Goal: Find specific page/section: Find specific page/section

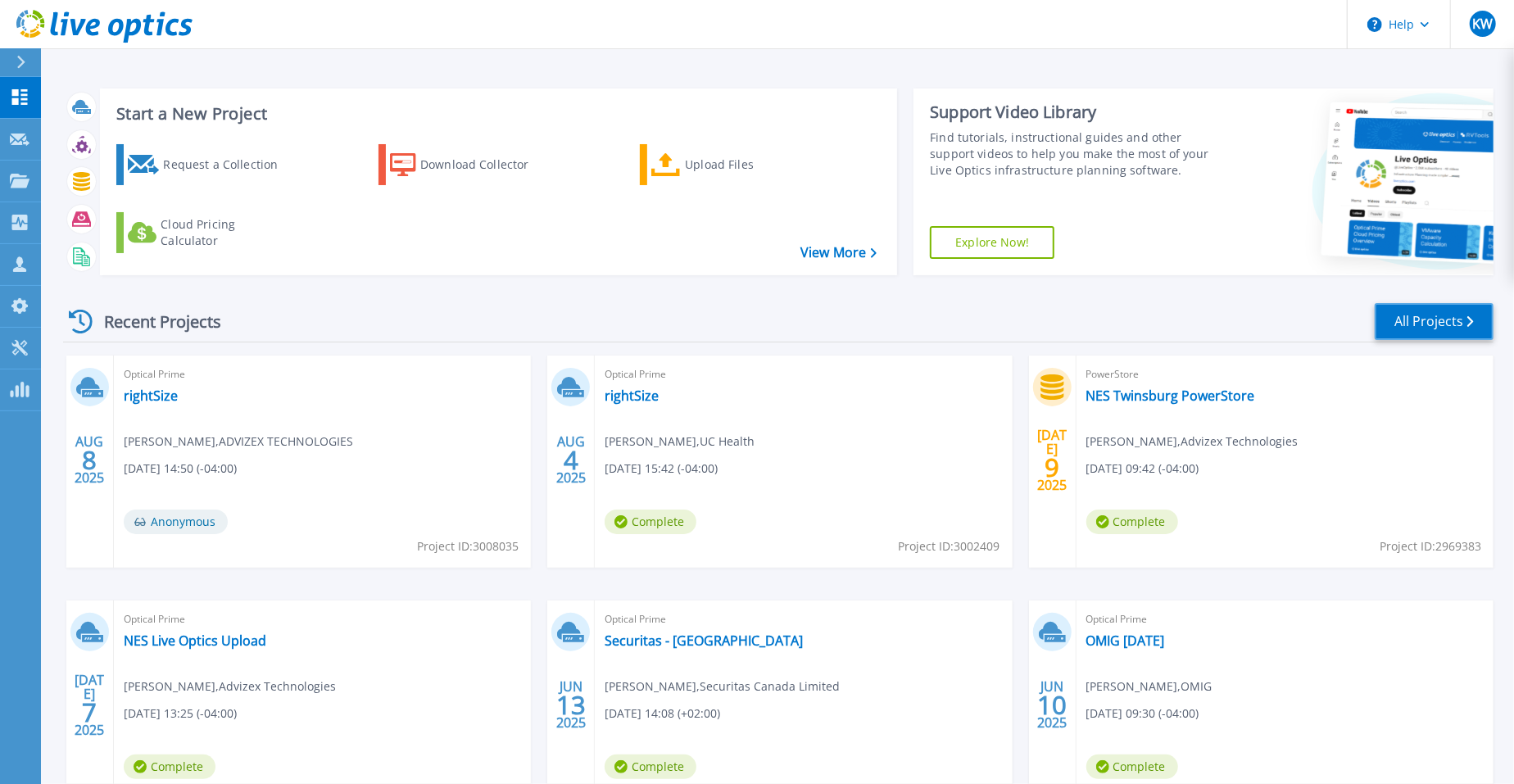
click at [1430, 314] on link "All Projects" at bounding box center [1433, 321] width 119 height 37
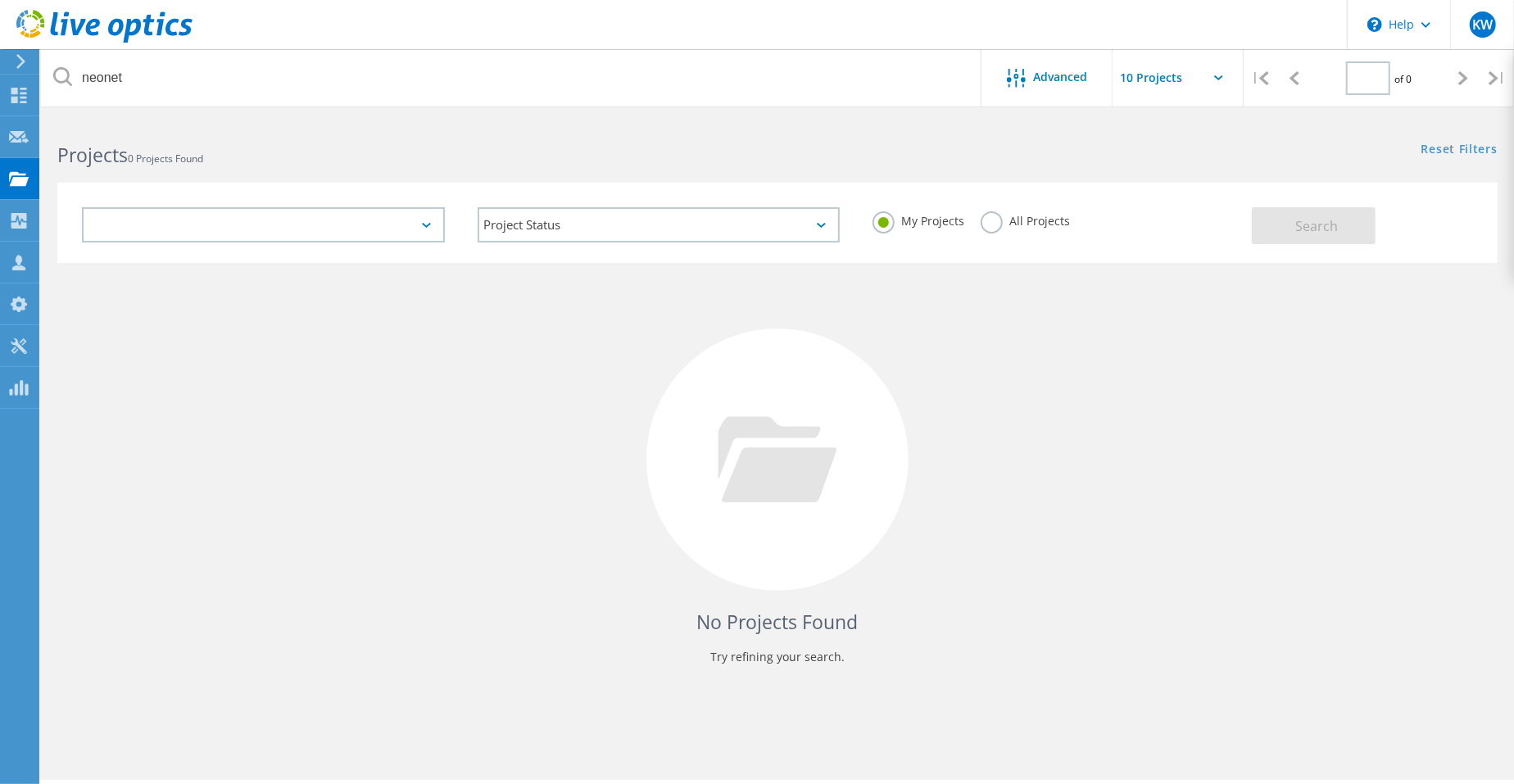
type input "1"
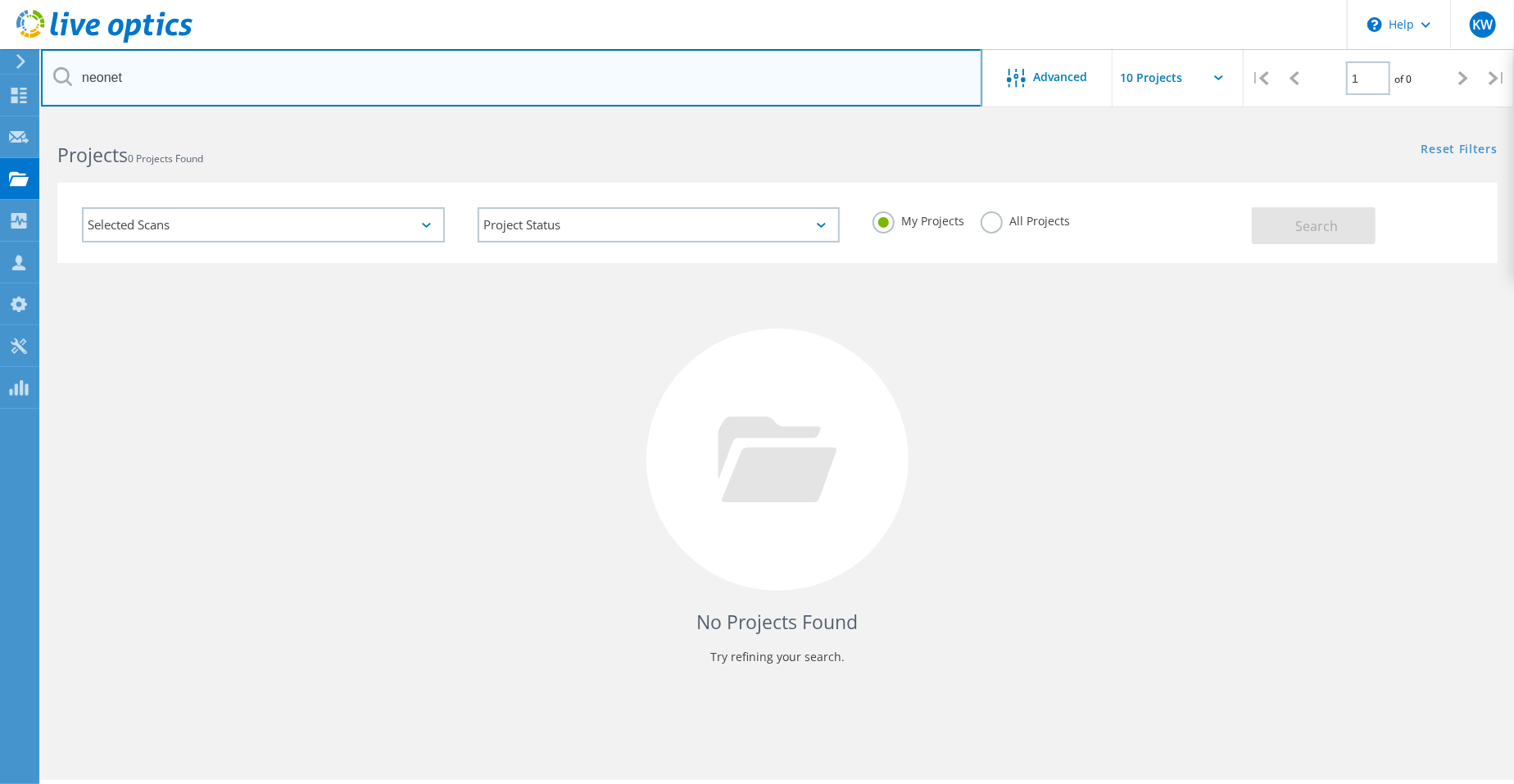
drag, startPoint x: 307, startPoint y: 84, endPoint x: 0, endPoint y: 44, distance: 309.6
click at [0, 119] on div "\n Help Explore Helpful Articles Contact Support KW Partner Team Member Keith W…" at bounding box center [757, 473] width 1514 height 710
type input "orlando"
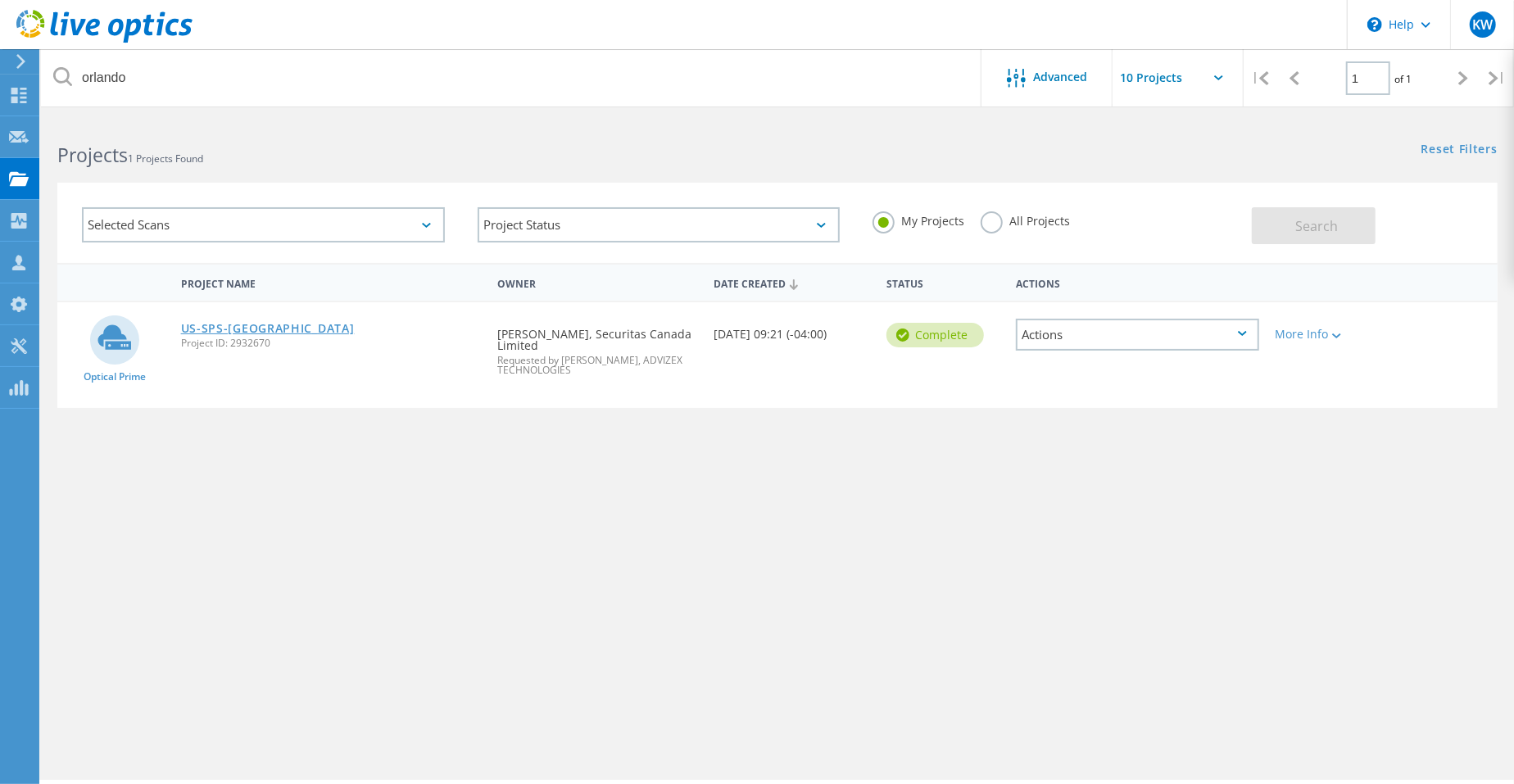
click at [226, 328] on link "US-SPS-[GEOGRAPHIC_DATA]" at bounding box center [267, 328] width 174 height 11
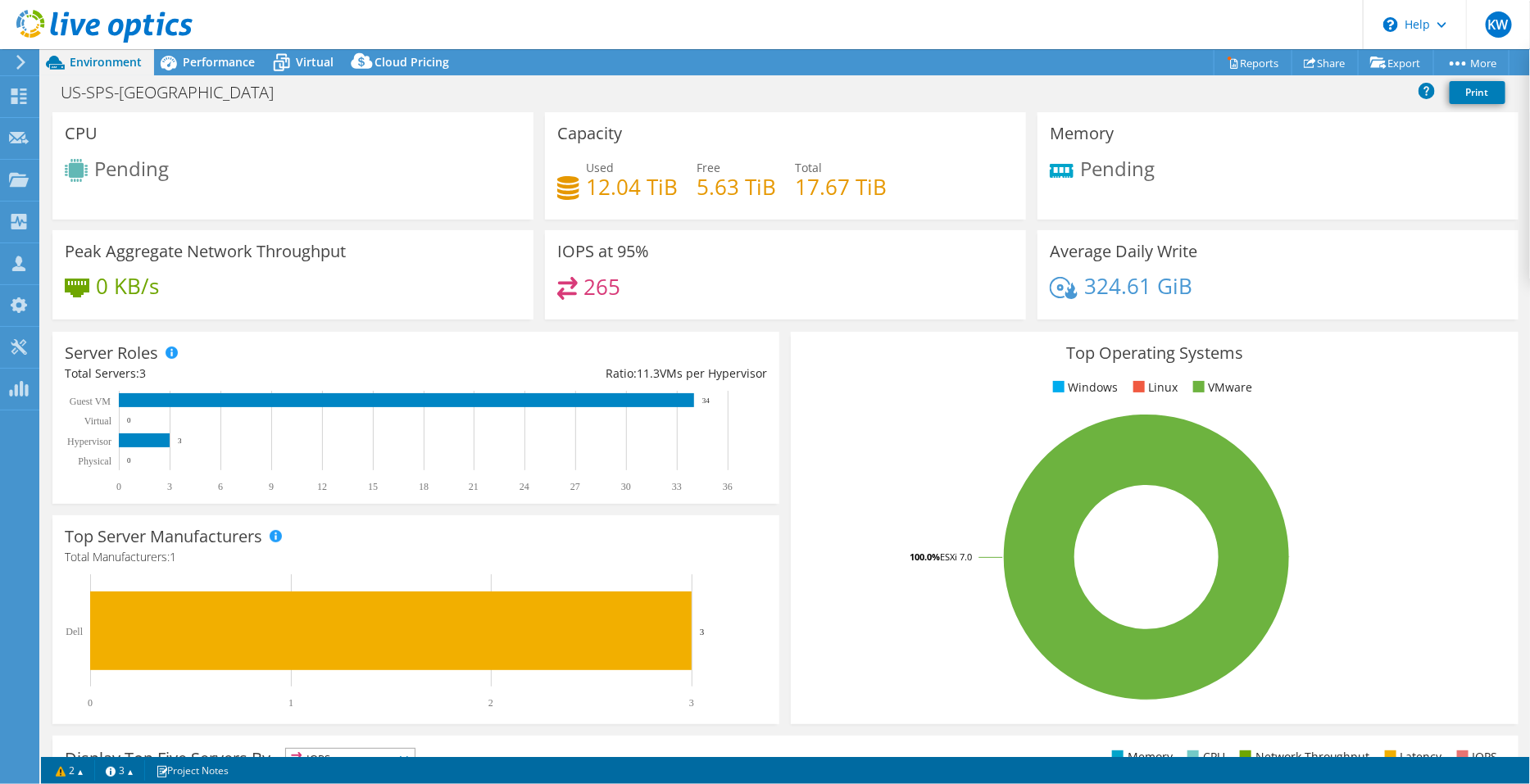
select select "USD"
